Goal: Information Seeking & Learning: Learn about a topic

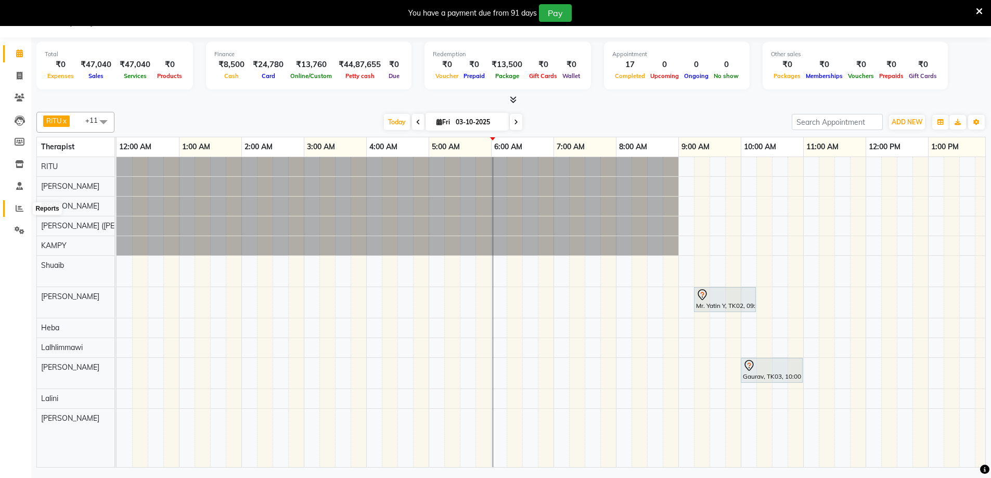
click at [22, 210] on icon at bounding box center [20, 208] width 8 height 8
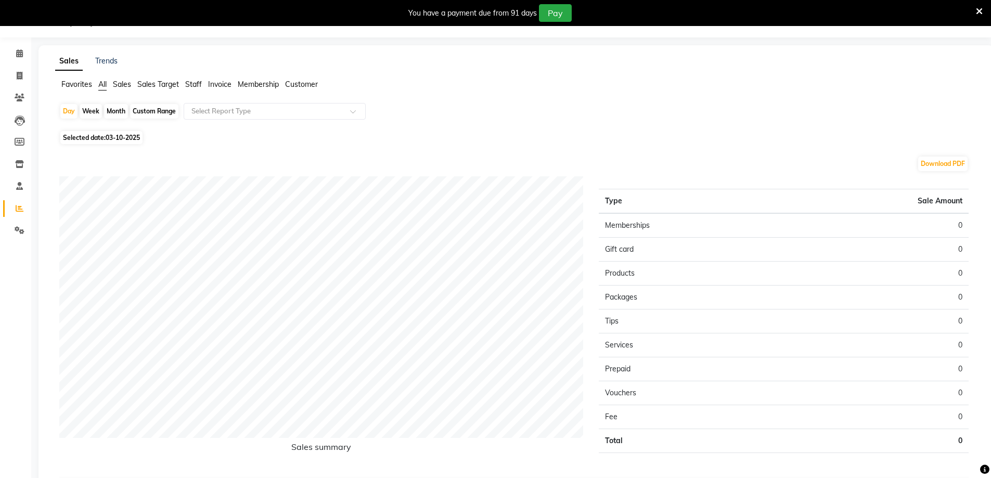
click at [120, 113] on div "Month" at bounding box center [116, 111] width 24 height 15
select select "10"
select select "2025"
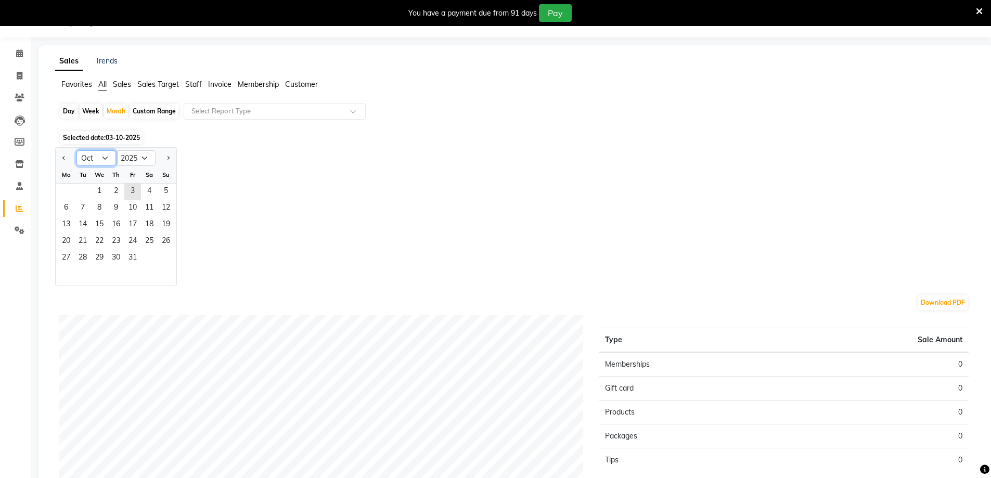
click at [94, 159] on select "Jan Feb Mar Apr May Jun [DATE] Aug Sep Oct Nov Dec" at bounding box center [96, 158] width 40 height 16
select select "9"
click at [76, 150] on select "Jan Feb Mar Apr May Jun [DATE] Aug Sep Oct Nov Dec" at bounding box center [96, 158] width 40 height 16
click at [66, 190] on span "1" at bounding box center [66, 192] width 17 height 17
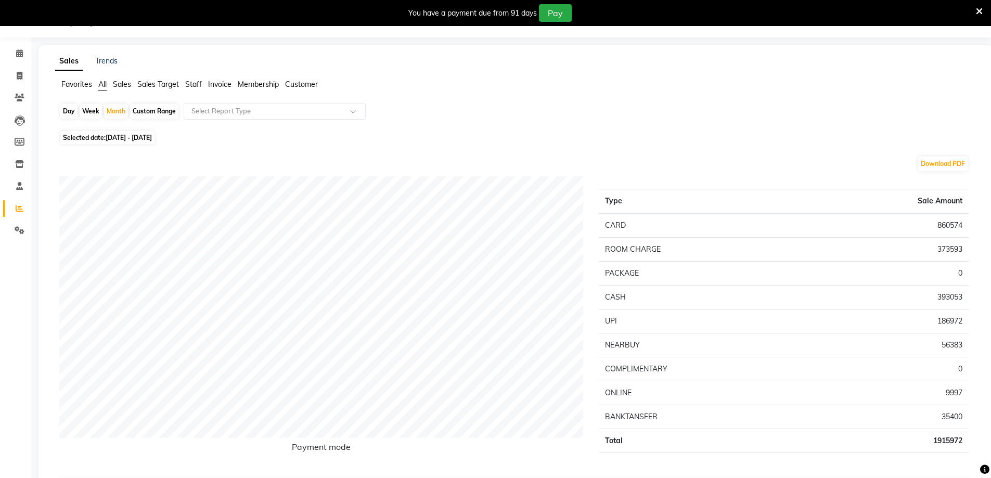
click at [190, 81] on span "Staff" at bounding box center [193, 84] width 17 height 9
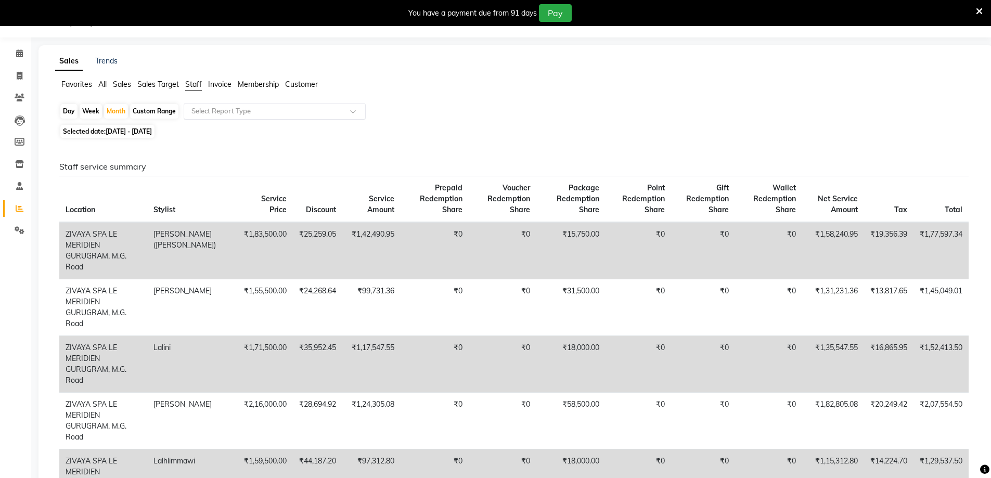
click at [263, 112] on input "text" at bounding box center [264, 111] width 150 height 10
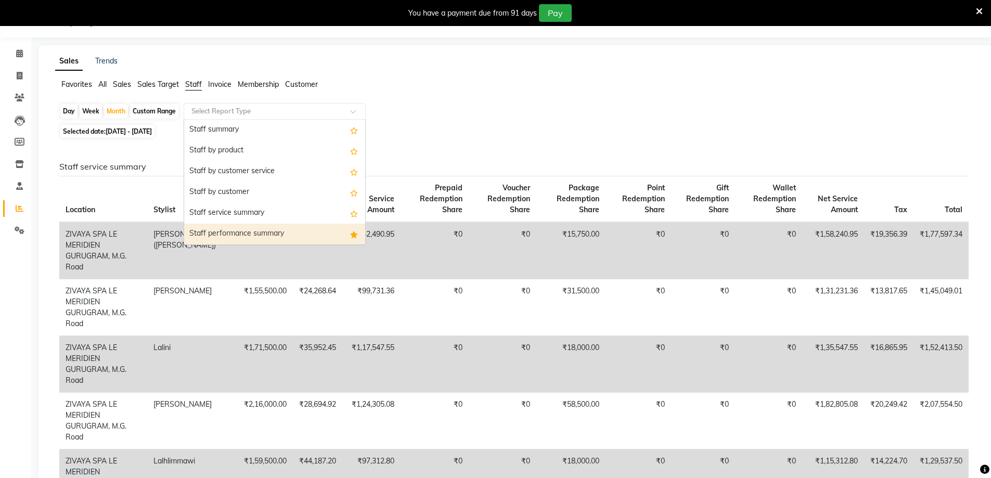
click at [227, 236] on div "Staff performance summary" at bounding box center [274, 234] width 181 height 21
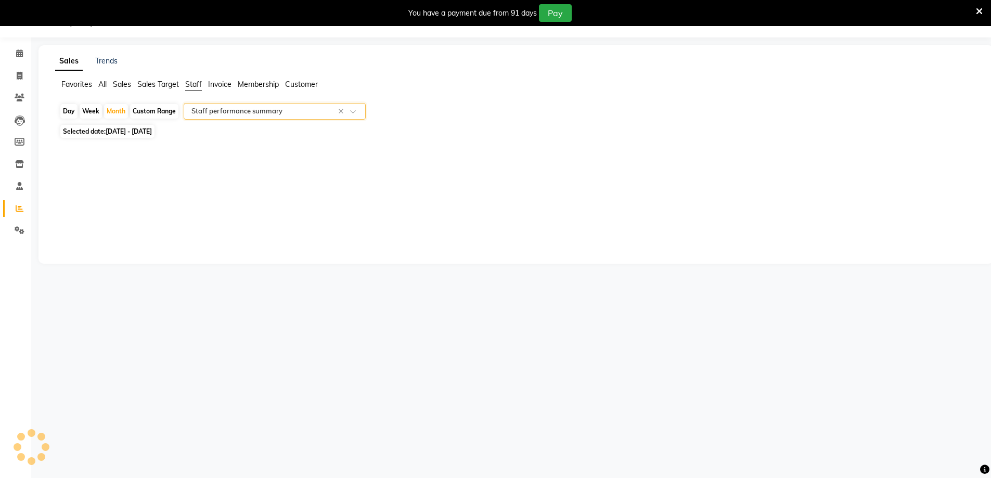
select select "full_report"
select select "pdf"
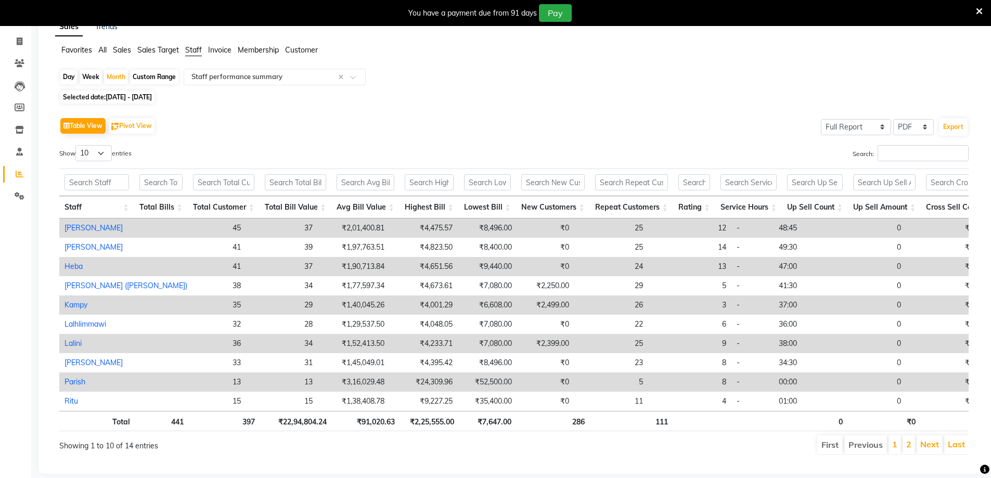
scroll to position [87, 0]
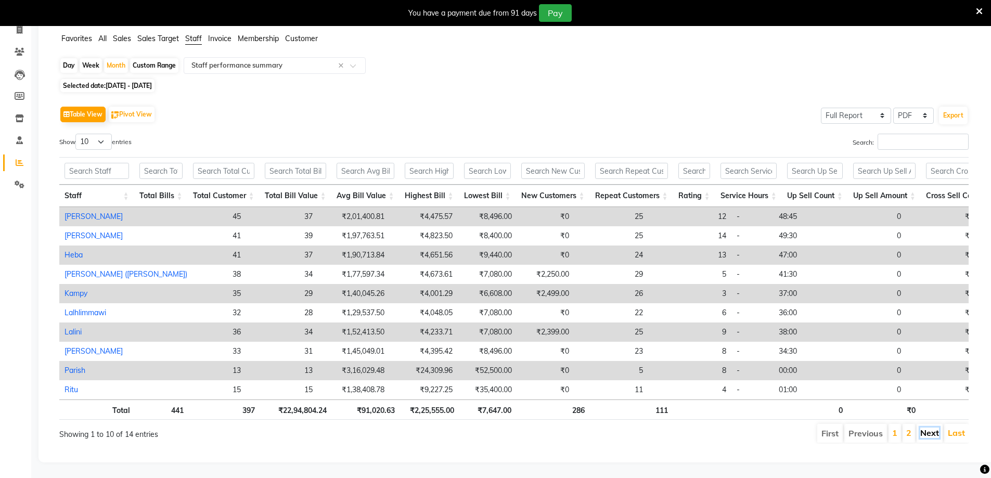
click at [935, 427] on link "Next" at bounding box center [929, 432] width 19 height 10
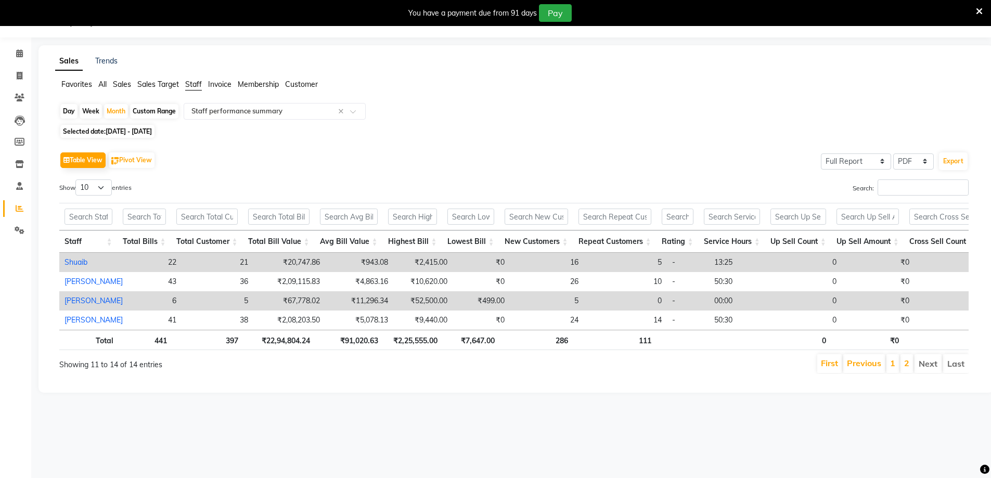
click at [74, 303] on link "[PERSON_NAME]" at bounding box center [93, 300] width 58 height 9
select select "full_report"
select select "pdf"
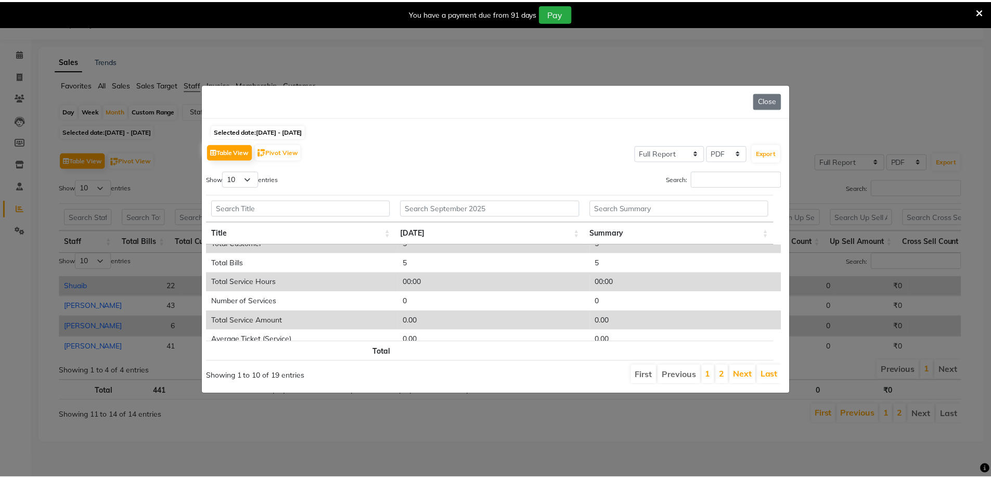
scroll to position [0, 0]
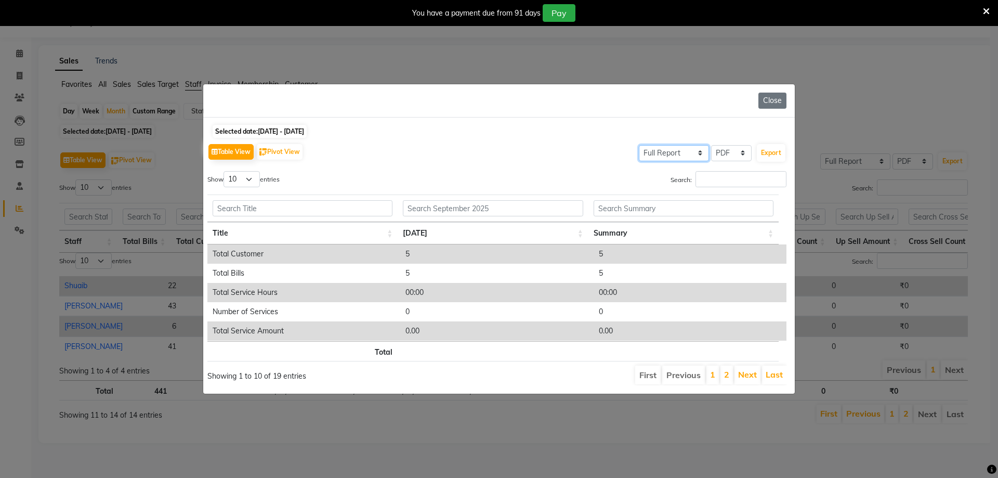
click at [692, 152] on select "Select Full Report Filtered Report" at bounding box center [674, 153] width 70 height 16
select select "filtered_report"
click at [639, 145] on select "Select Full Report Filtered Report" at bounding box center [674, 153] width 70 height 16
click at [750, 373] on link "Next" at bounding box center [747, 374] width 19 height 10
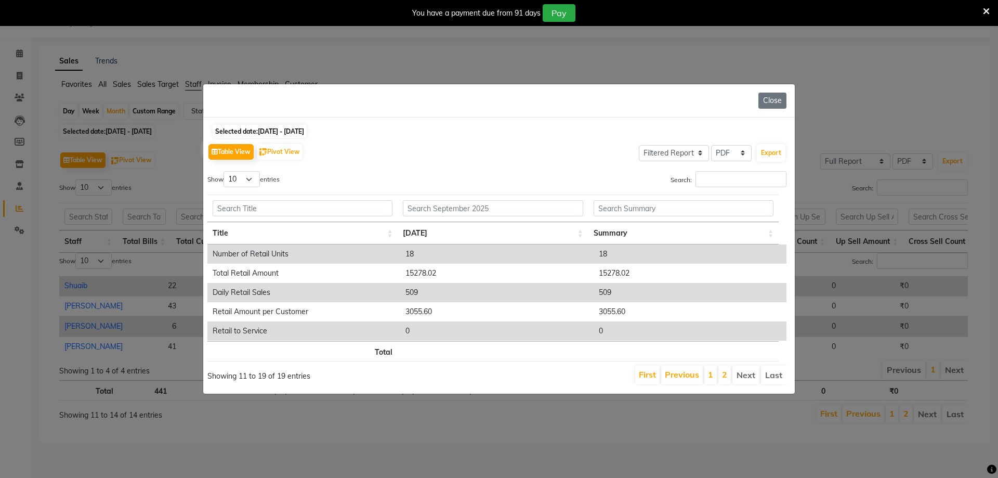
click at [750, 373] on li "Next" at bounding box center [746, 375] width 27 height 19
click at [779, 374] on li "Last" at bounding box center [773, 375] width 25 height 19
click at [708, 370] on li "1" at bounding box center [711, 375] width 12 height 19
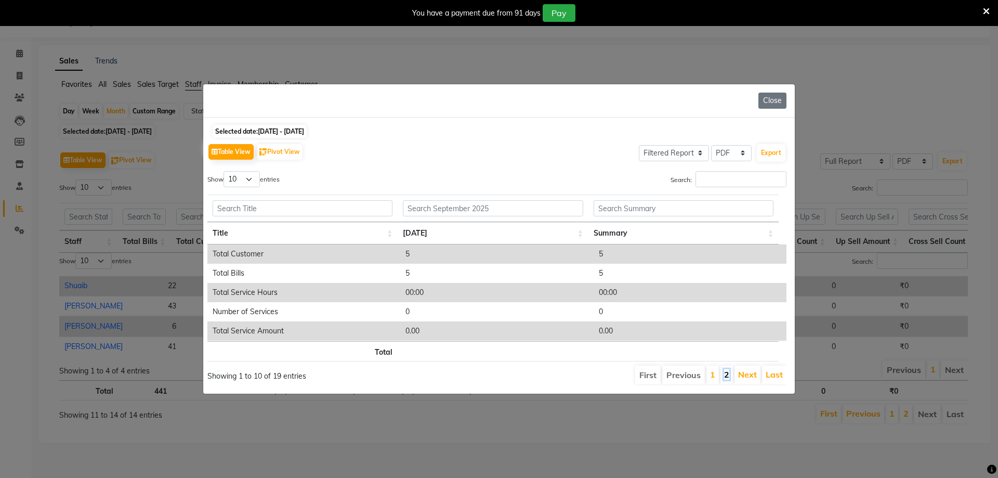
click at [724, 370] on link "2" at bounding box center [726, 374] width 5 height 10
click at [788, 93] on div "Close" at bounding box center [499, 100] width 592 height 33
click at [782, 96] on button "Close" at bounding box center [773, 101] width 28 height 16
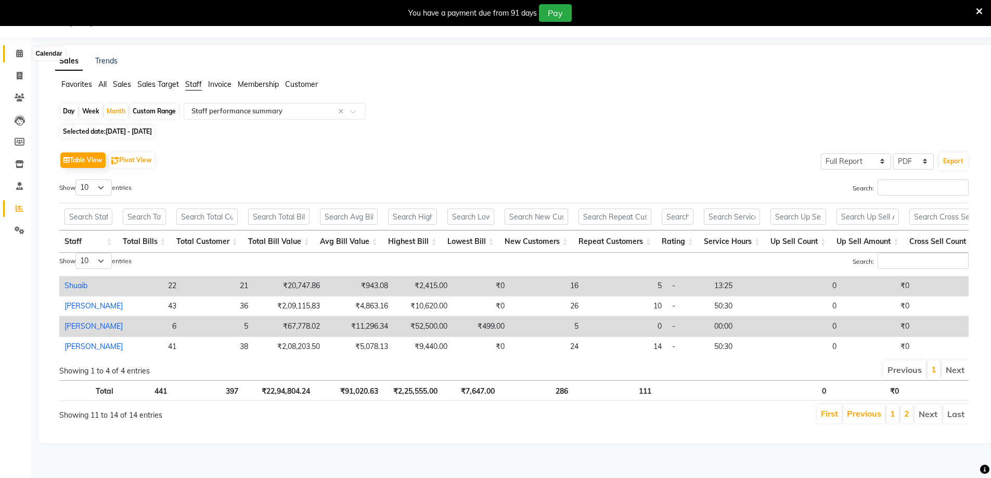
click at [23, 50] on span at bounding box center [19, 54] width 18 height 12
